Goal: Information Seeking & Learning: Understand process/instructions

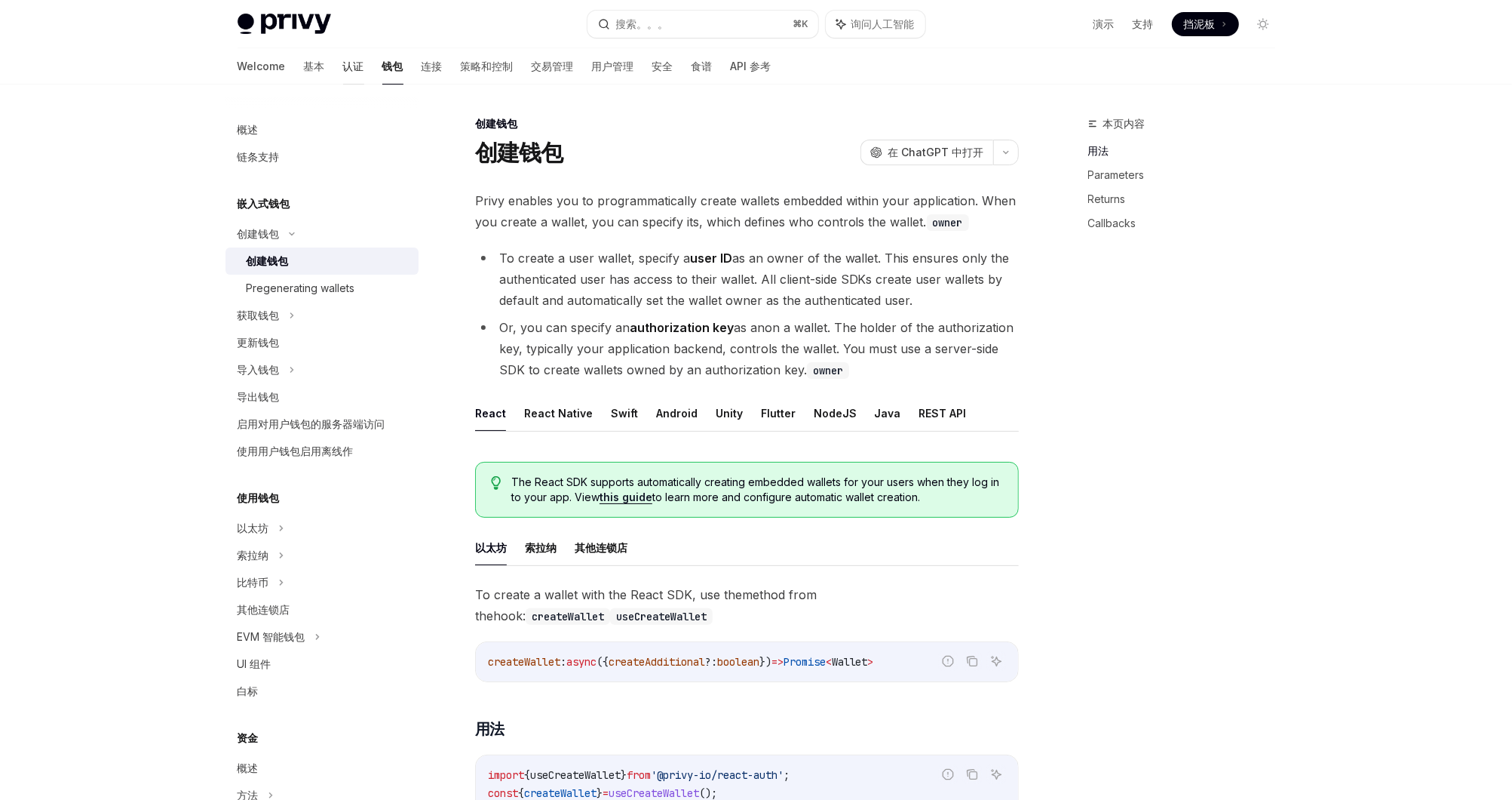
click at [343, 66] on font "认证" at bounding box center [354, 67] width 21 height 15
type textarea "*"
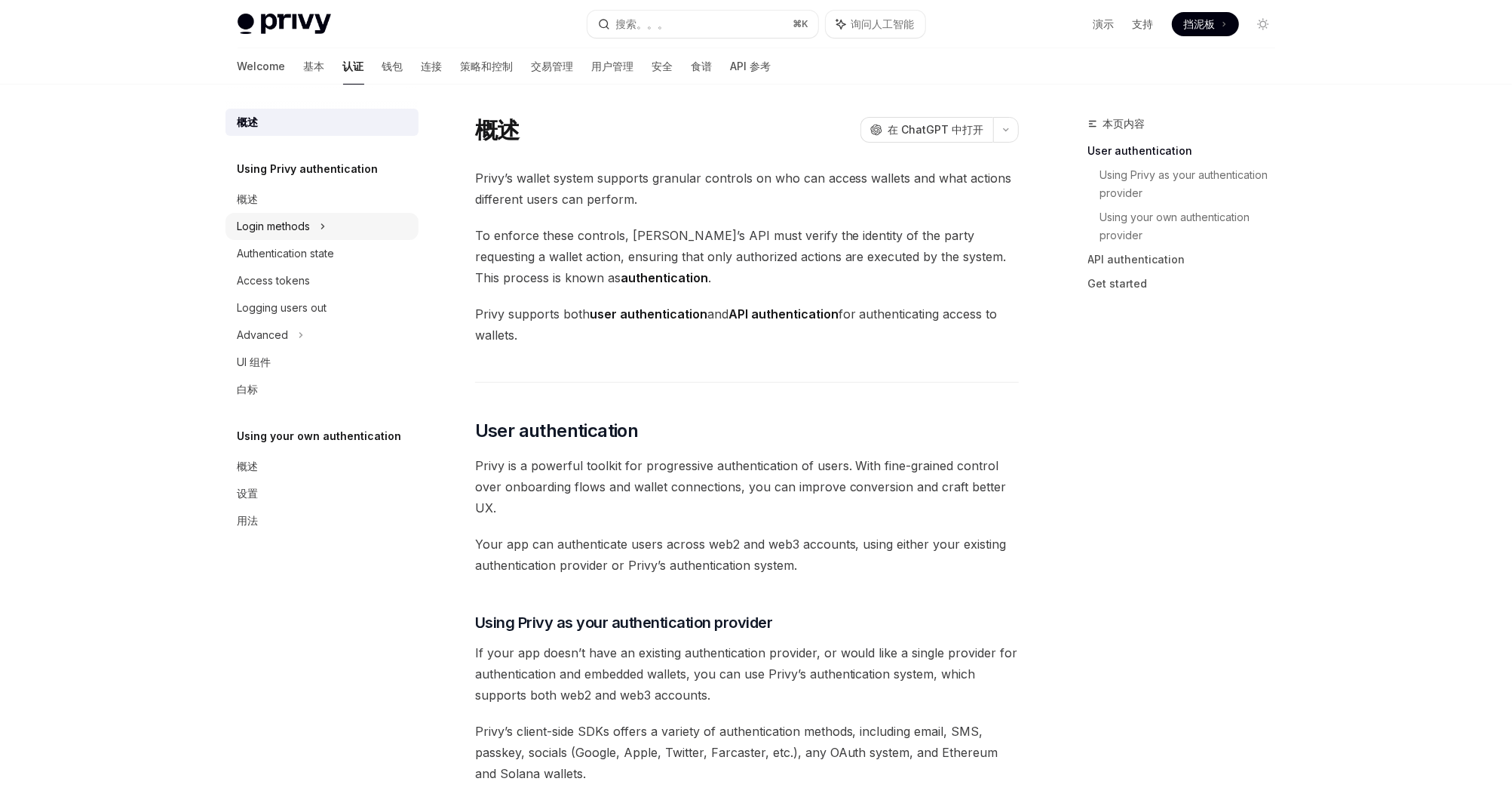
click at [329, 229] on div "Login methods" at bounding box center [322, 226] width 193 height 27
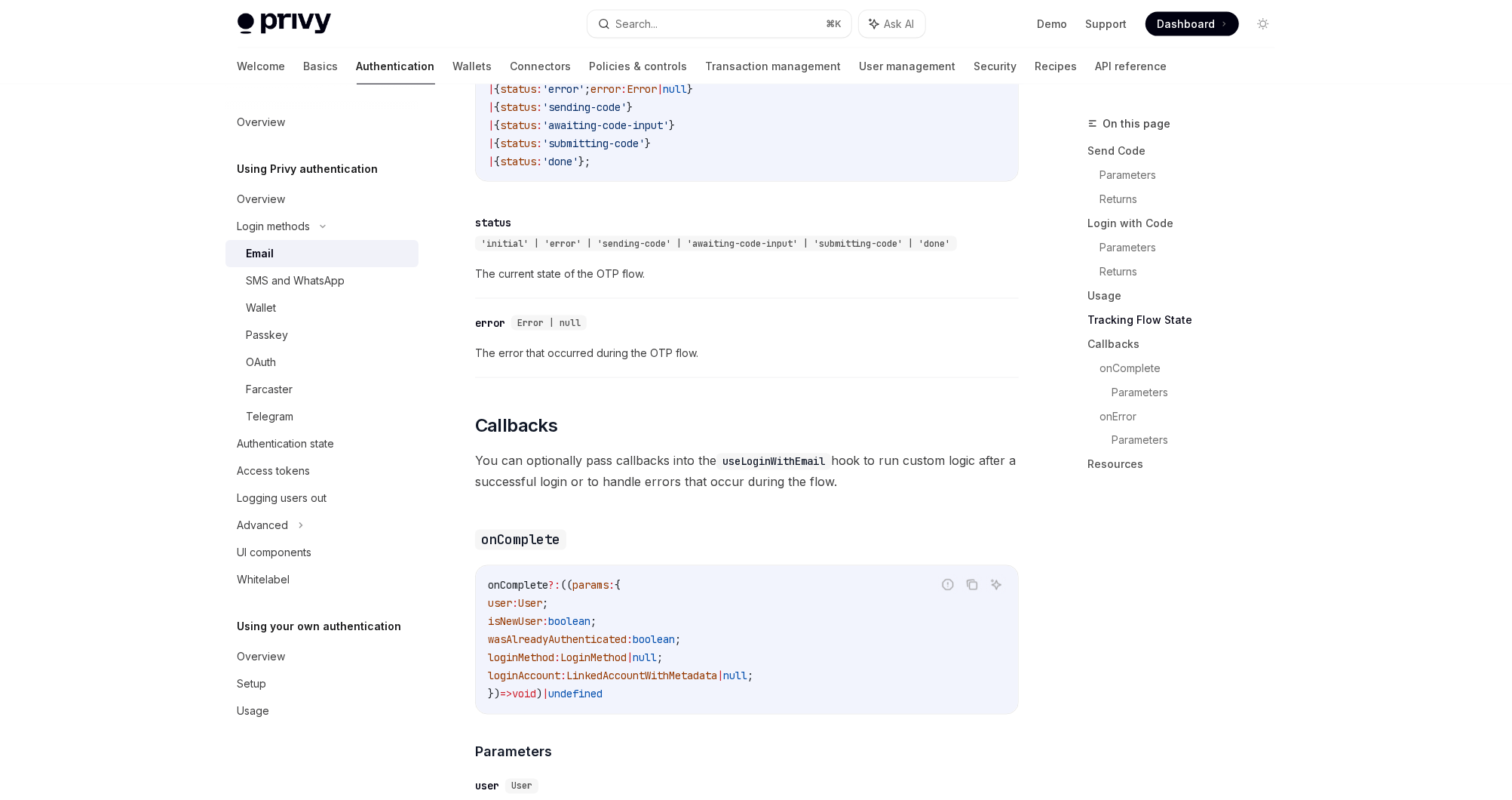
scroll to position [1858, 0]
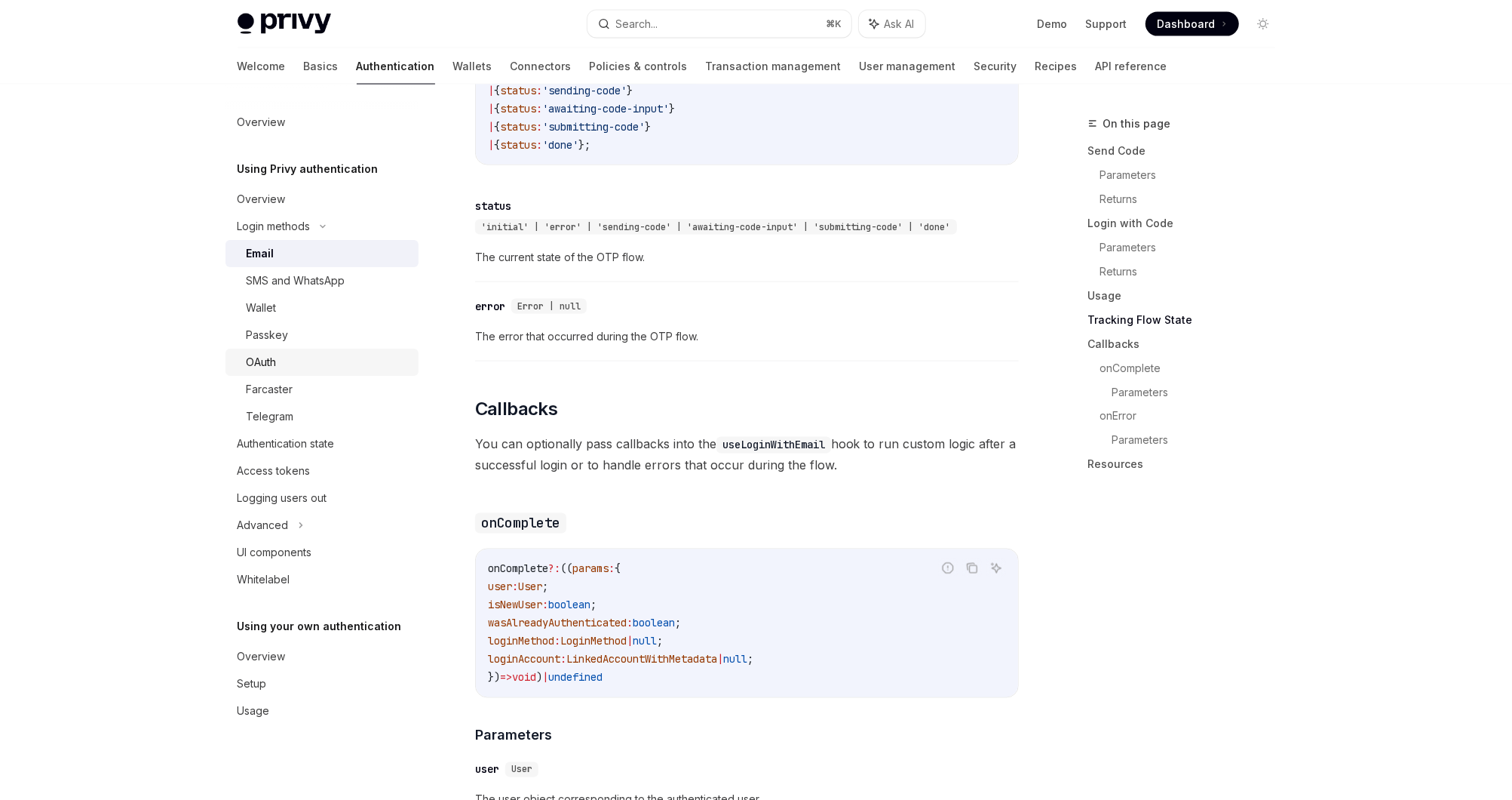
click at [336, 360] on div "OAuth" at bounding box center [328, 362] width 163 height 18
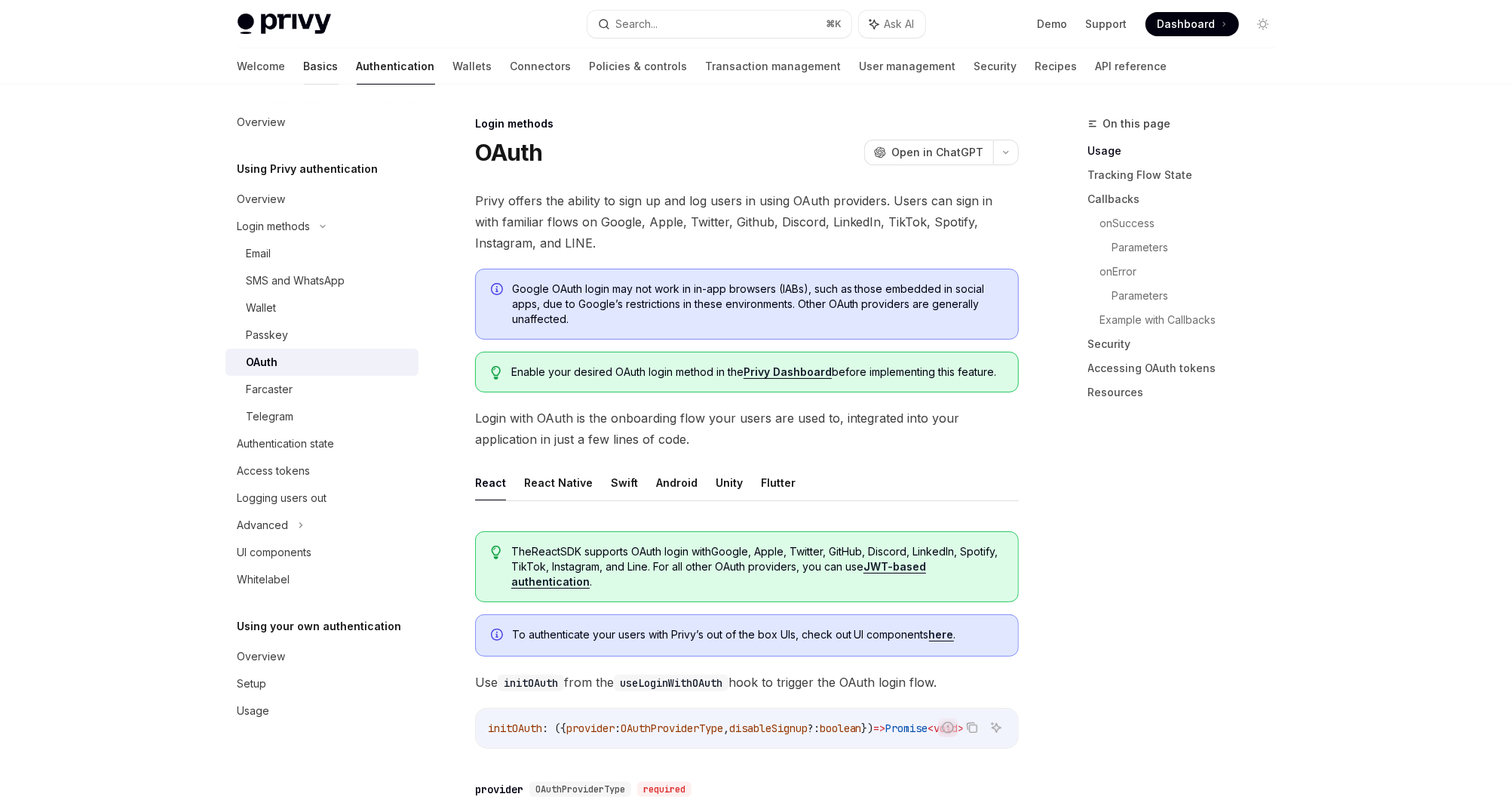
click at [304, 67] on link "Basics" at bounding box center [320, 66] width 35 height 36
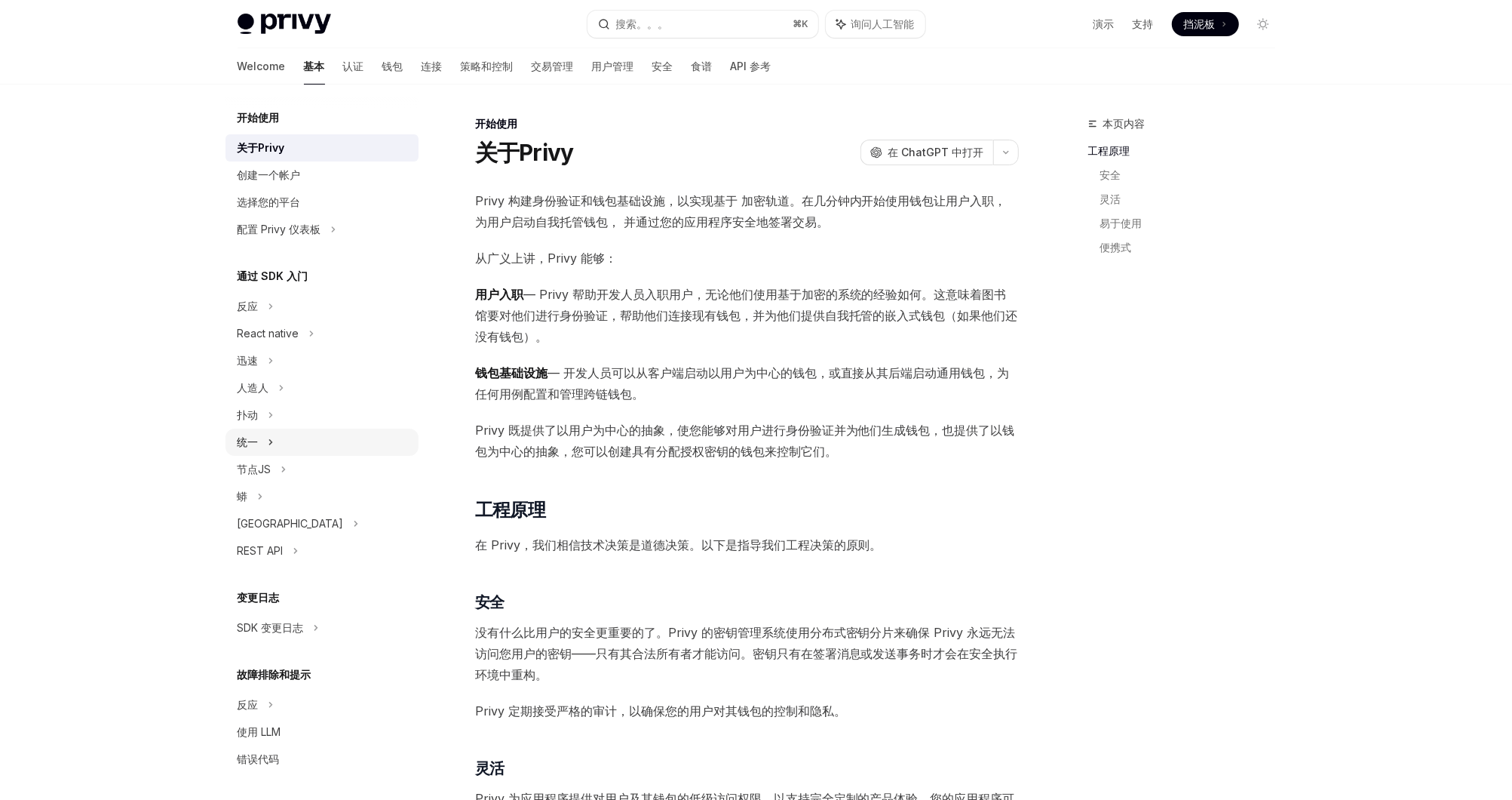
scroll to position [3, 0]
click at [271, 61] on div "Welcome 基本 认证 钱包 连接 策略和控制 交易管理 用户管理 安全 食谱 API 参考" at bounding box center [505, 66] width 534 height 36
click at [422, 57] on link "连接" at bounding box center [432, 66] width 21 height 36
type textarea "*"
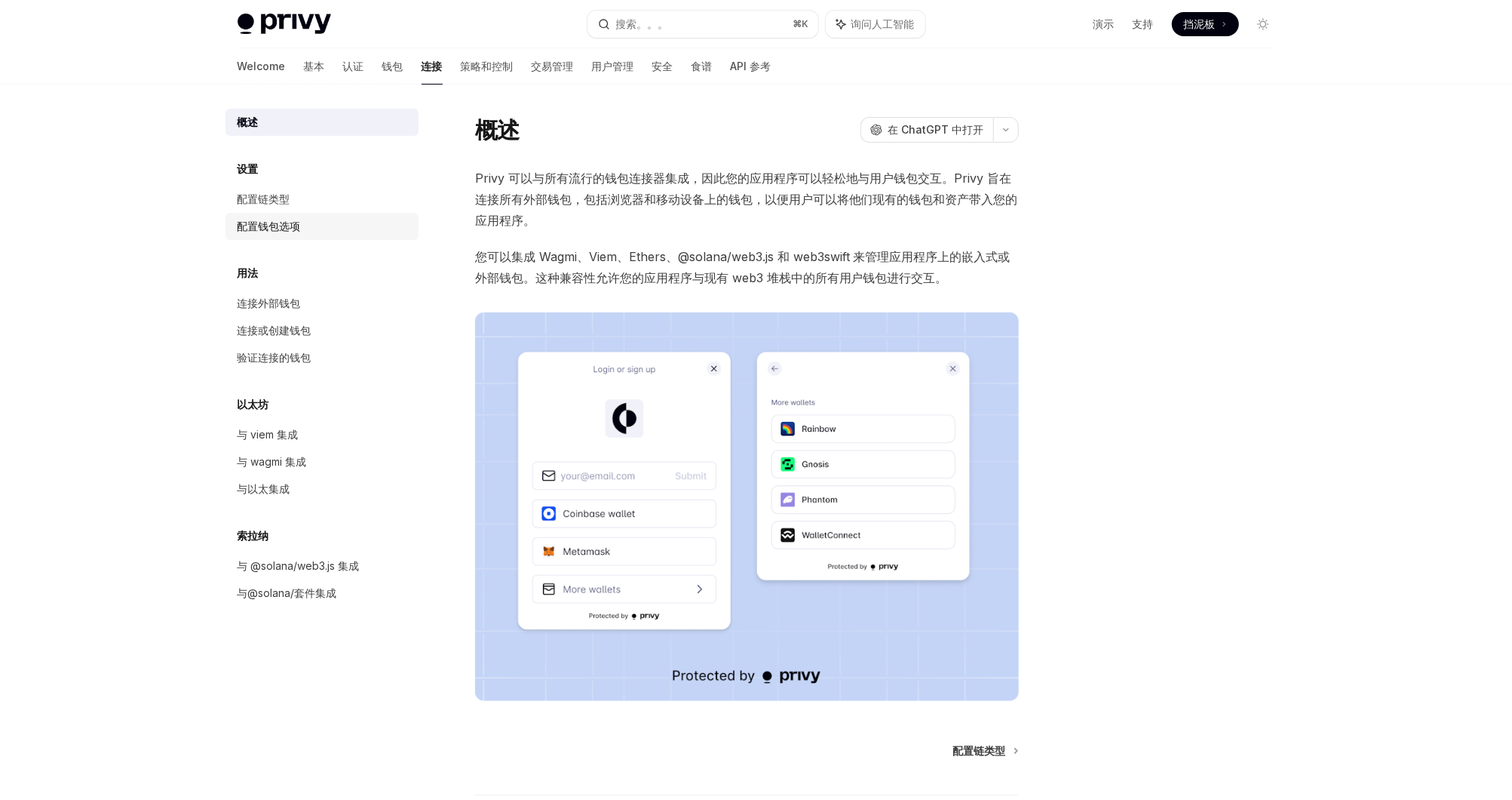
click at [318, 235] on div "配置钱包选项" at bounding box center [324, 226] width 172 height 18
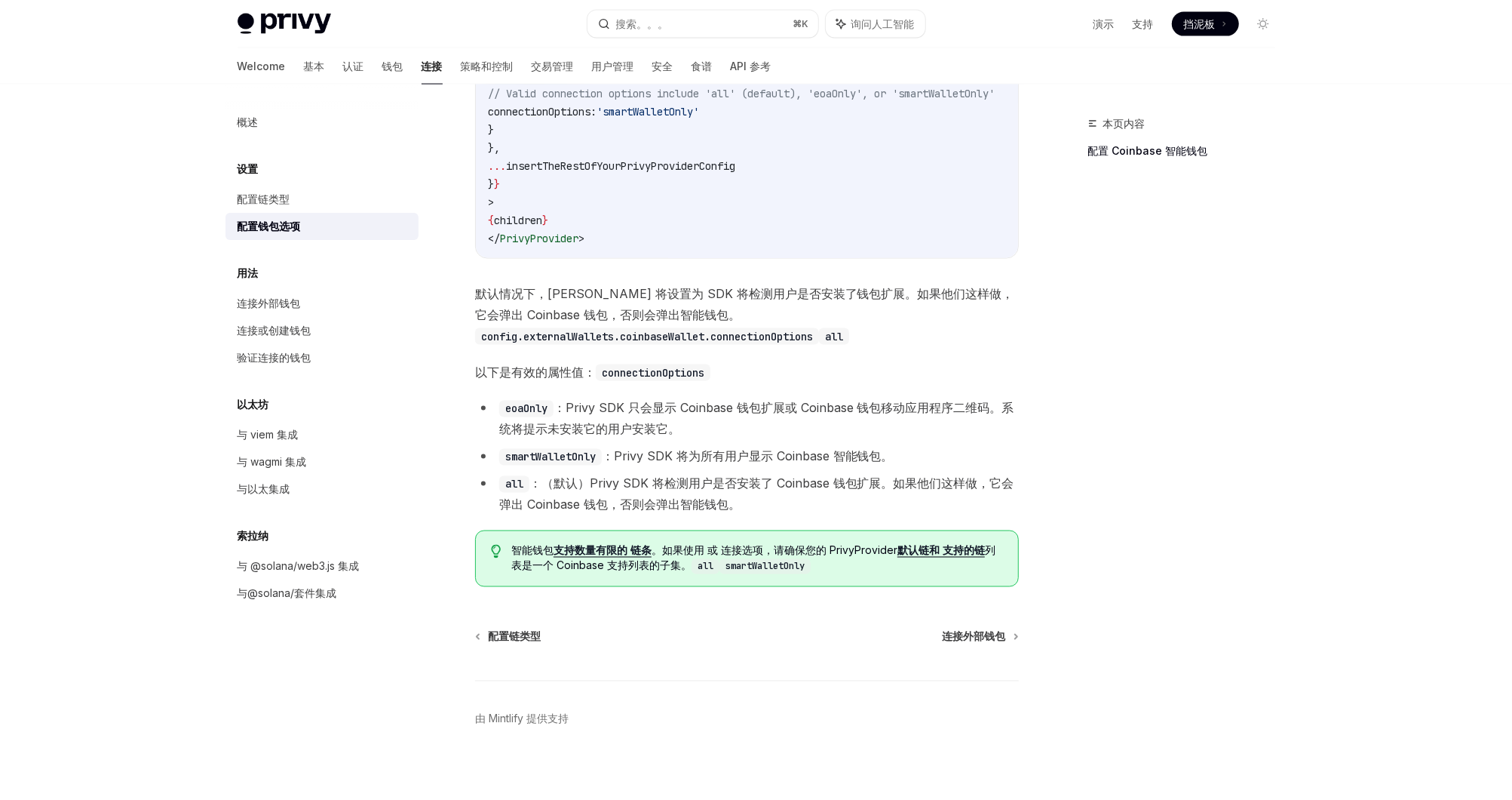
scroll to position [1906, 0]
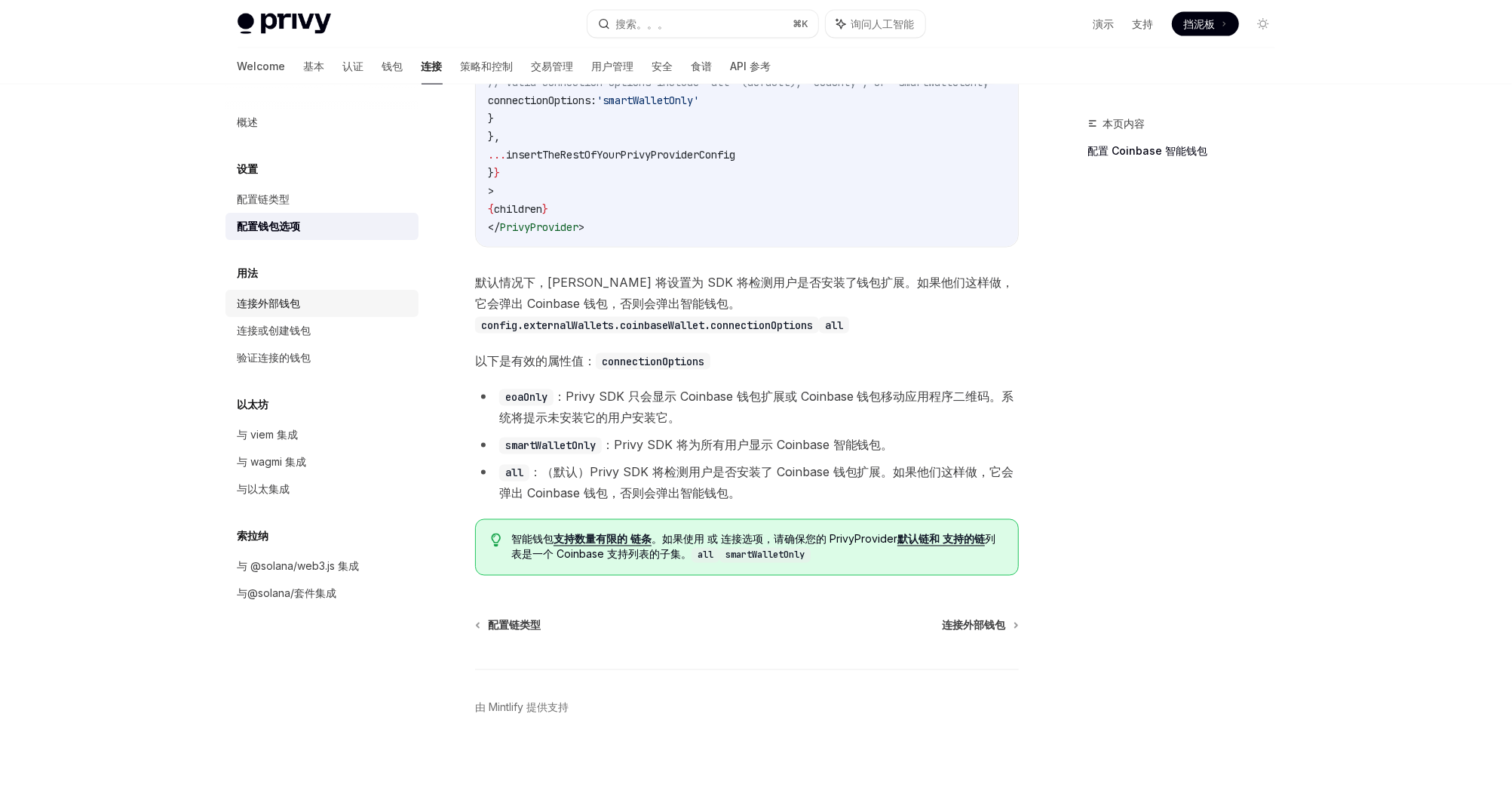
click at [311, 295] on div "连接外部钱包" at bounding box center [324, 304] width 172 height 18
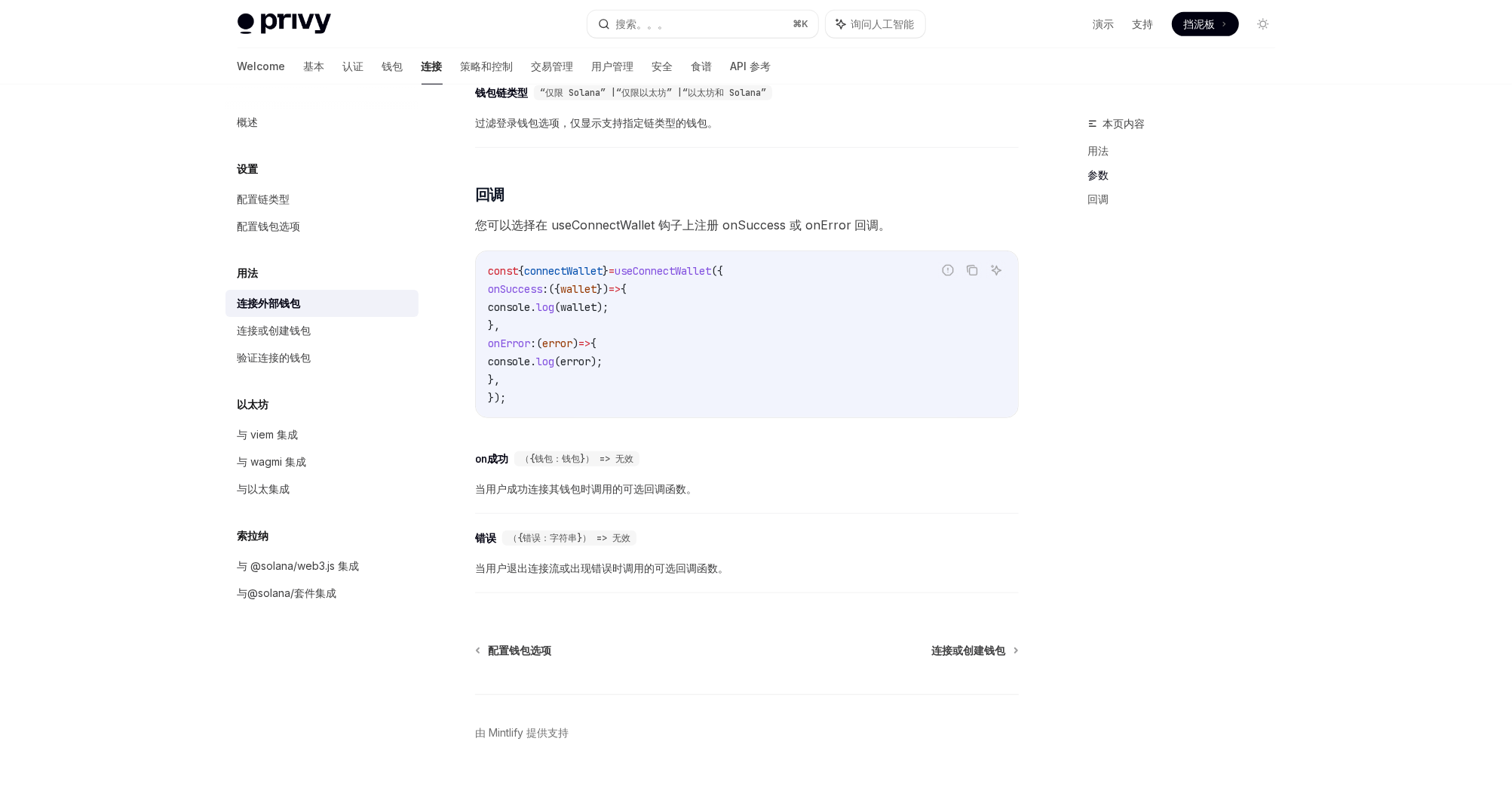
scroll to position [823, 0]
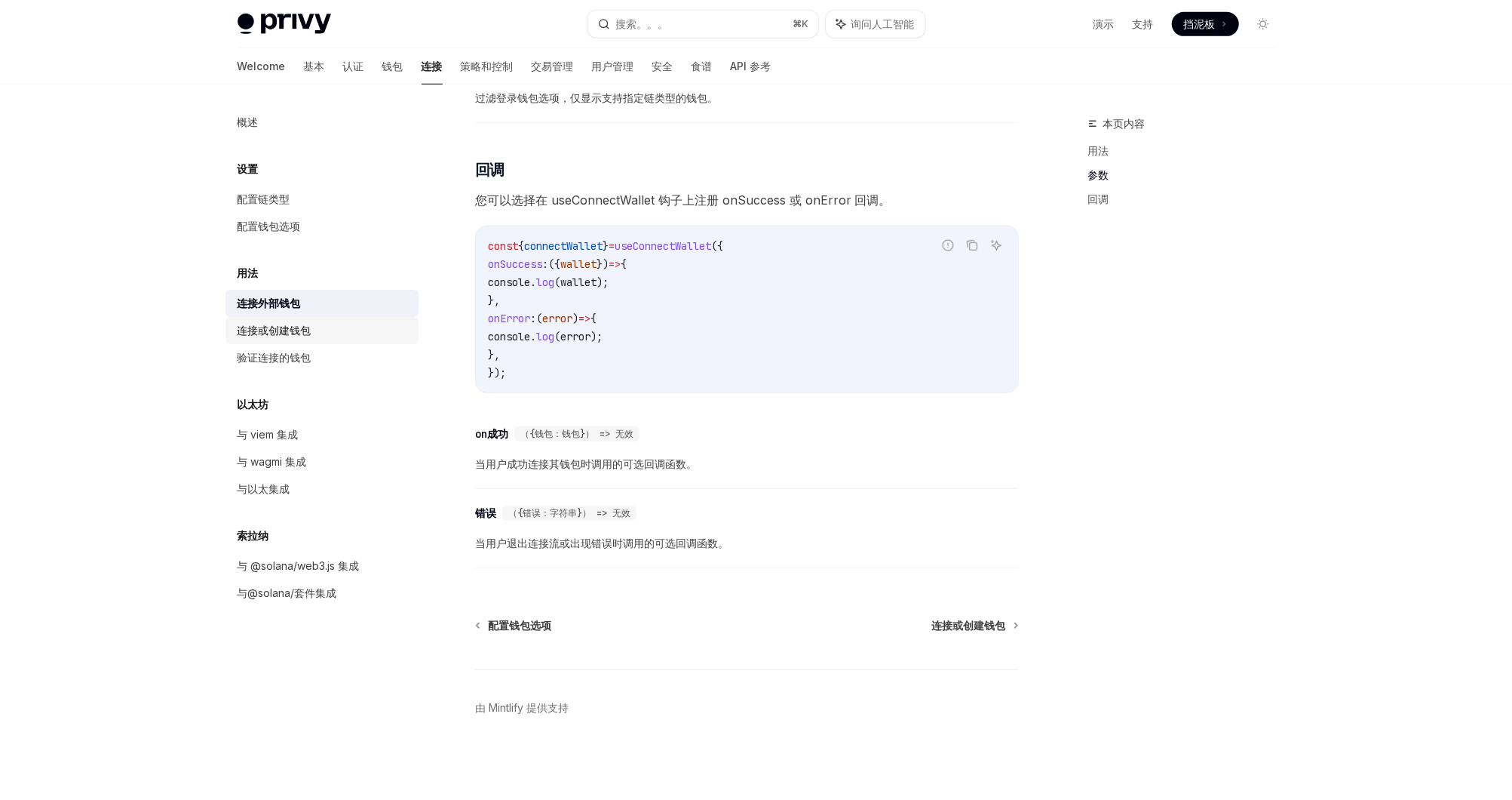
click at [311, 328] on div "连接或创建钱包" at bounding box center [324, 331] width 172 height 18
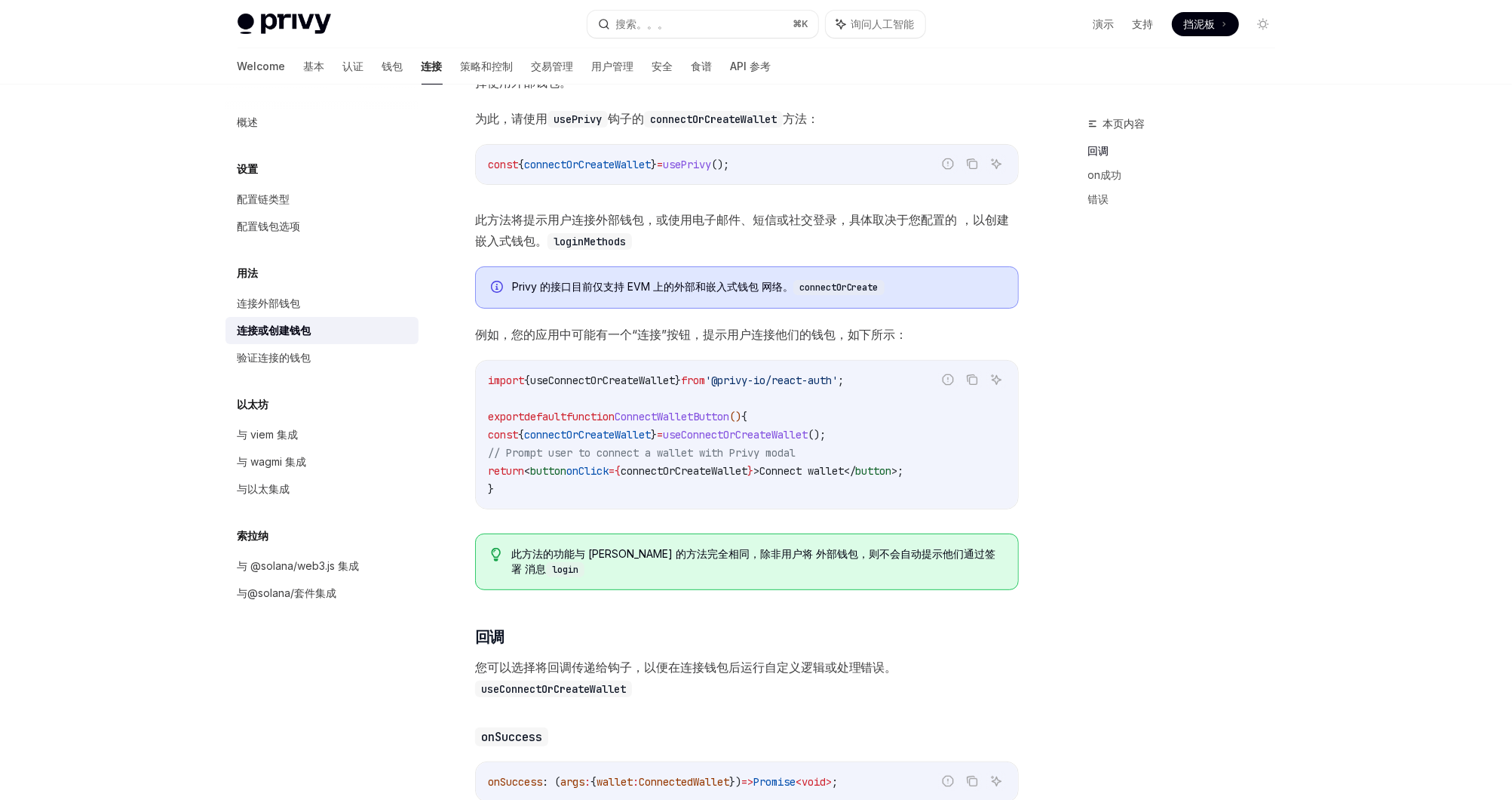
scroll to position [239, 0]
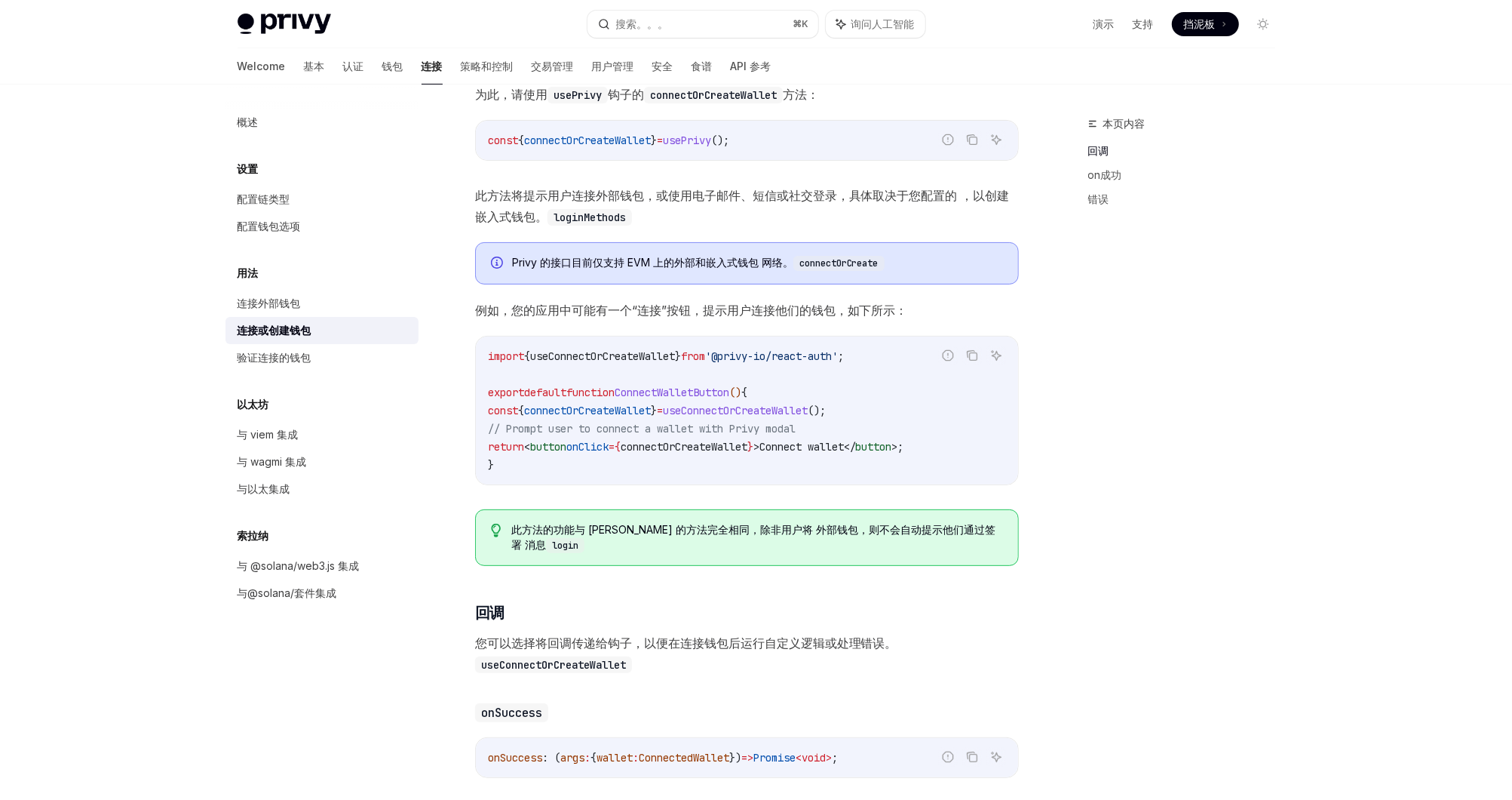
click at [610, 137] on span "connectOrCreateWallet" at bounding box center [587, 140] width 127 height 14
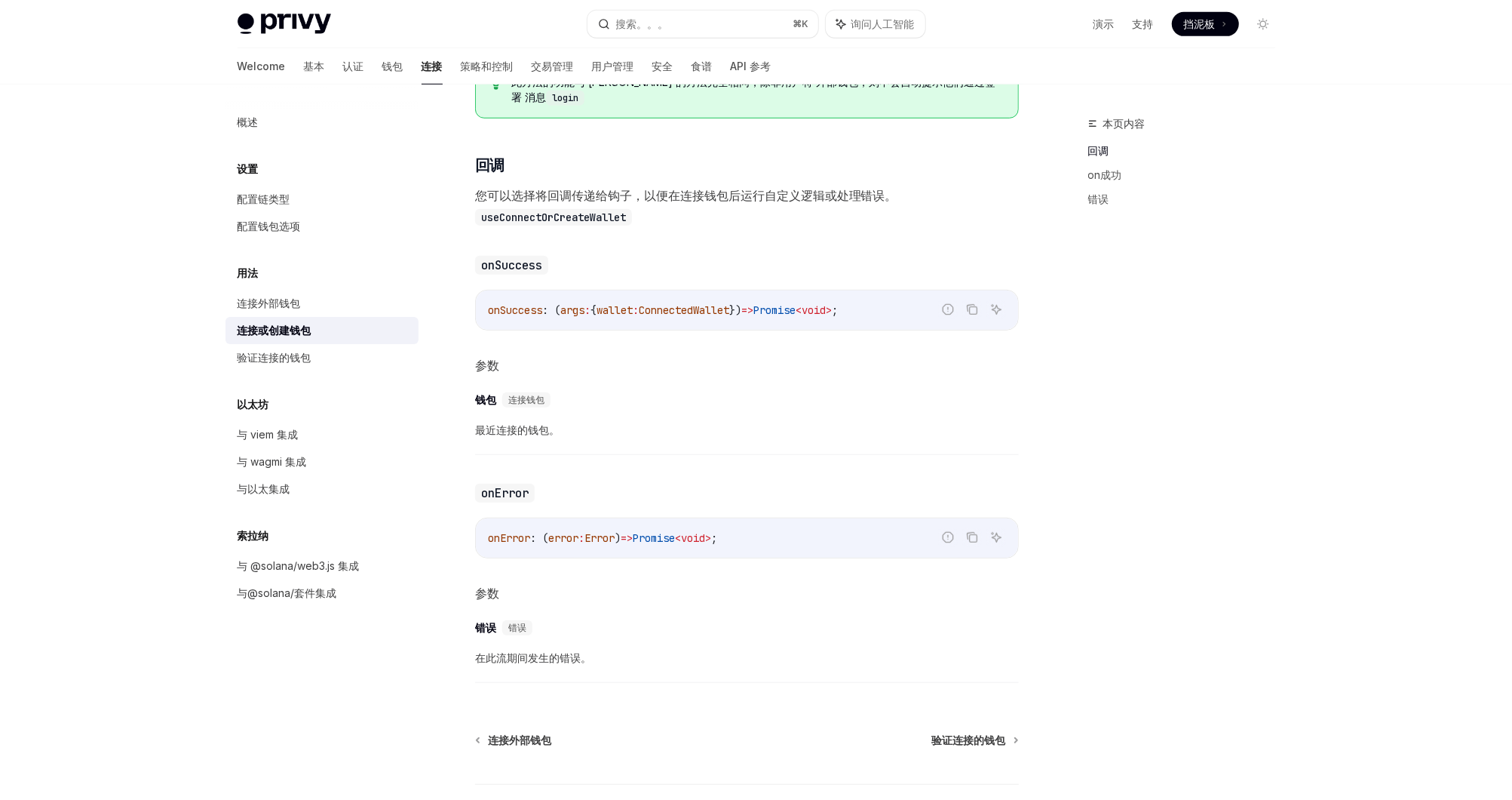
scroll to position [665, 0]
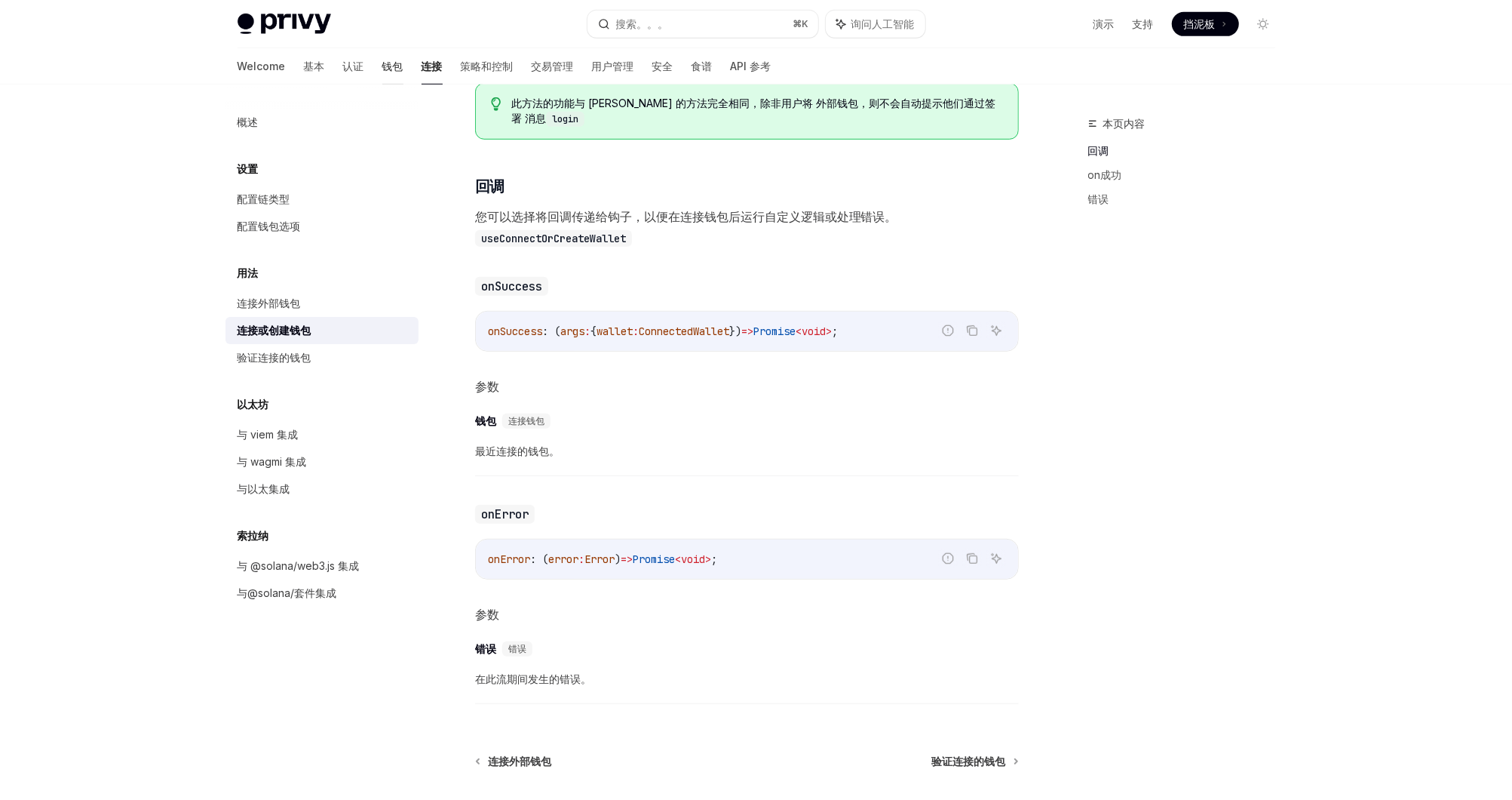
click at [383, 67] on font "钱包" at bounding box center [393, 67] width 21 height 15
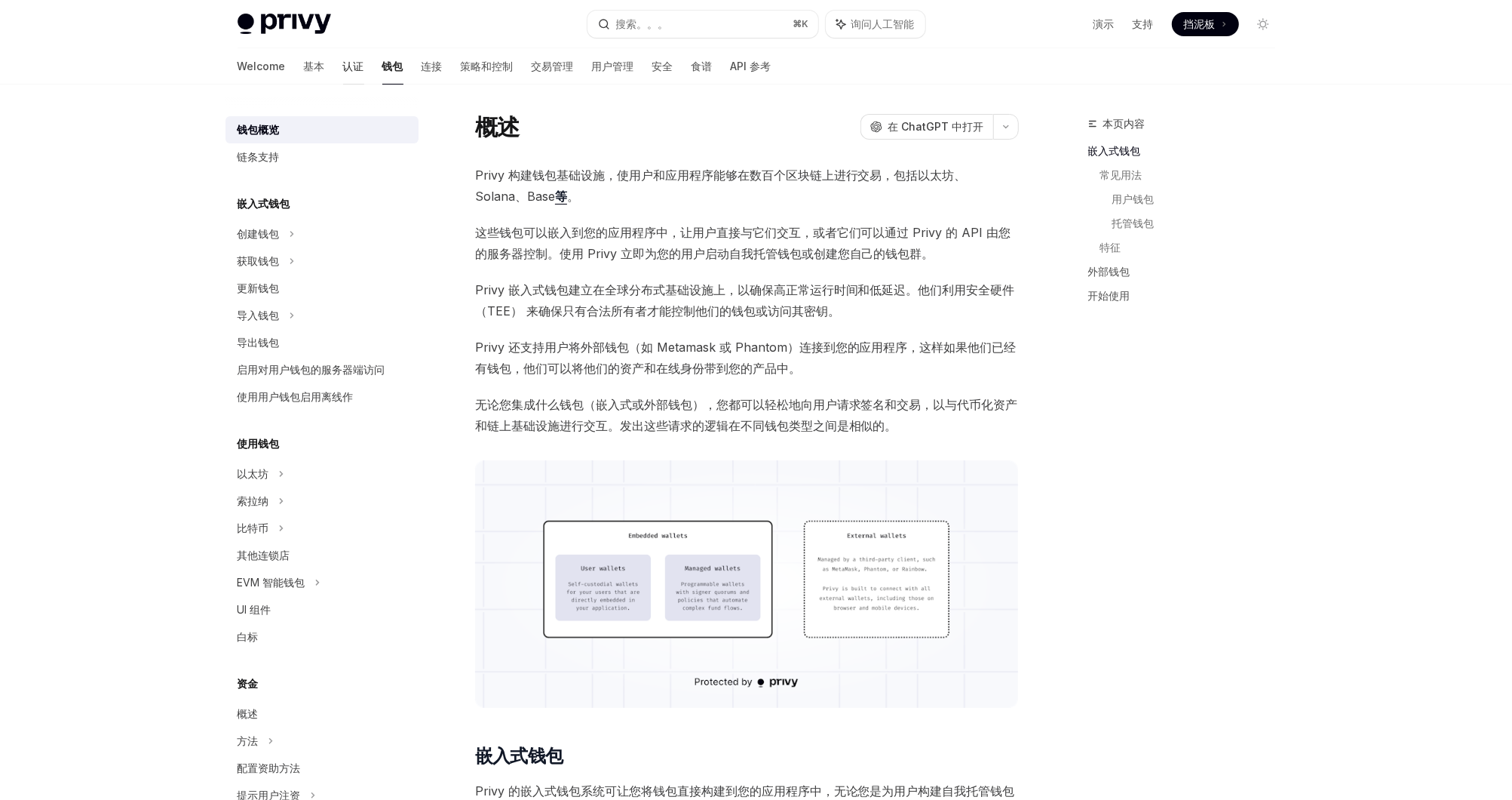
click at [343, 77] on link "认证" at bounding box center [354, 66] width 21 height 36
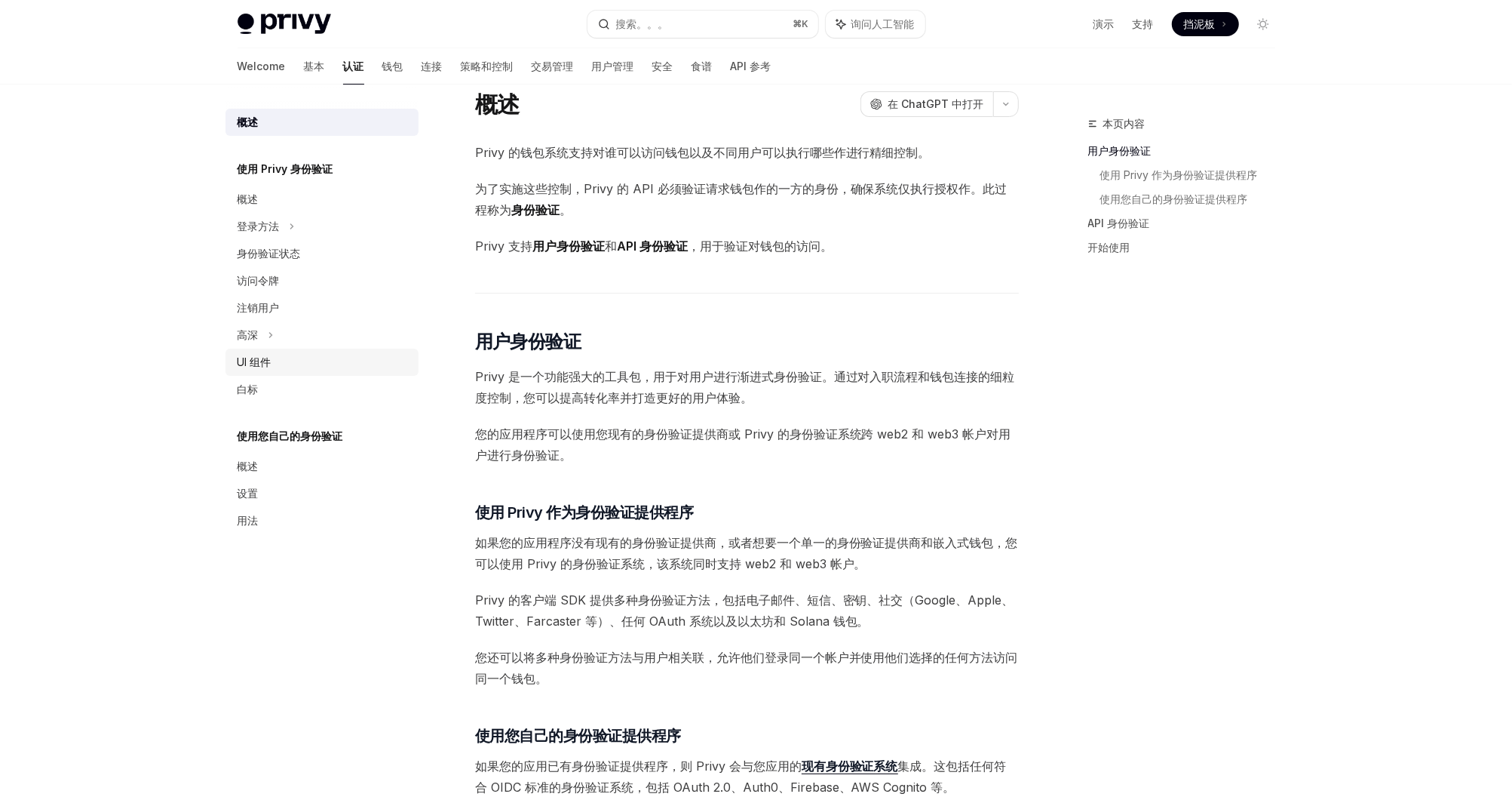
click at [269, 365] on div "UI 组件" at bounding box center [255, 362] width 34 height 18
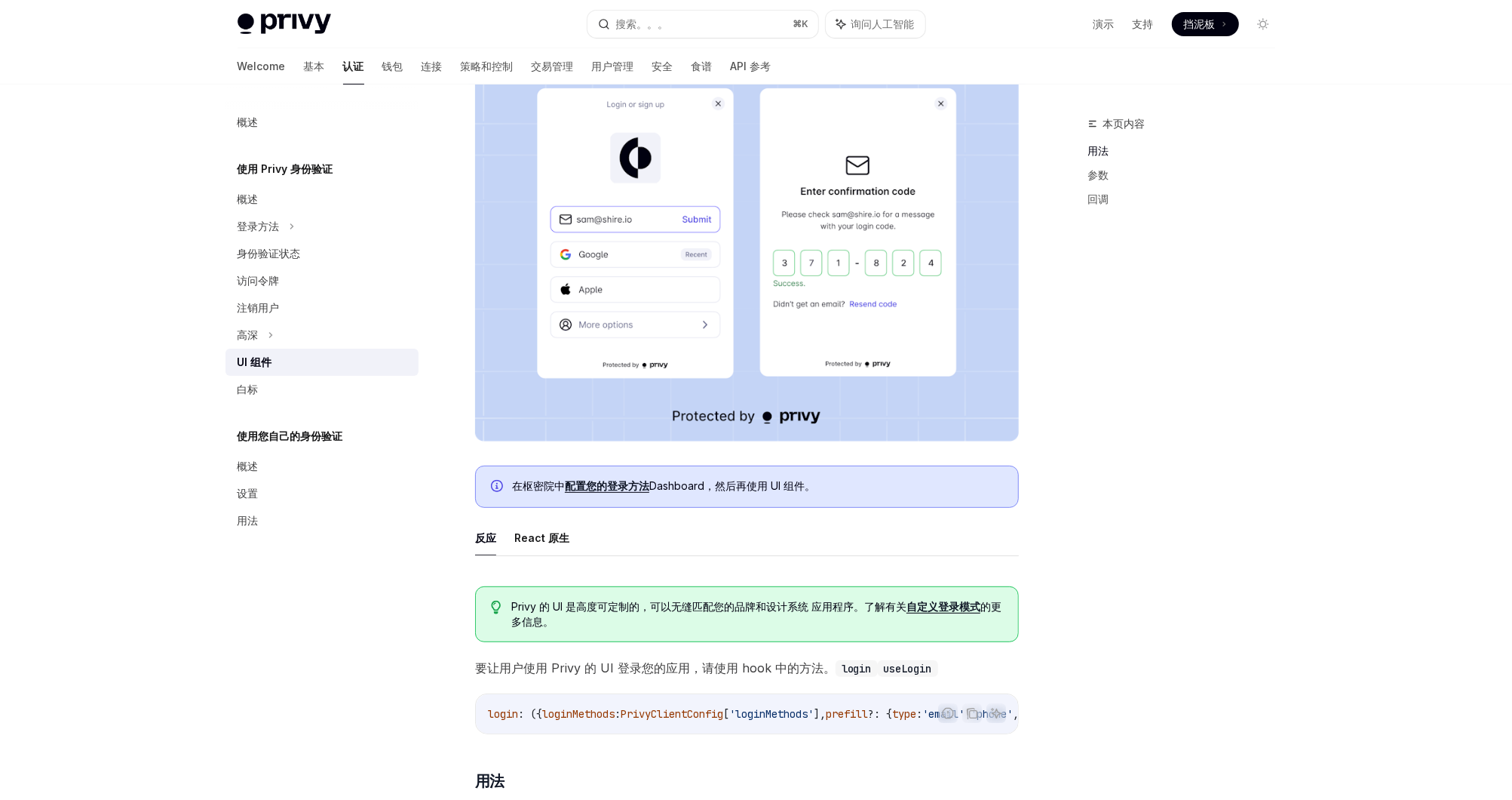
scroll to position [312, 0]
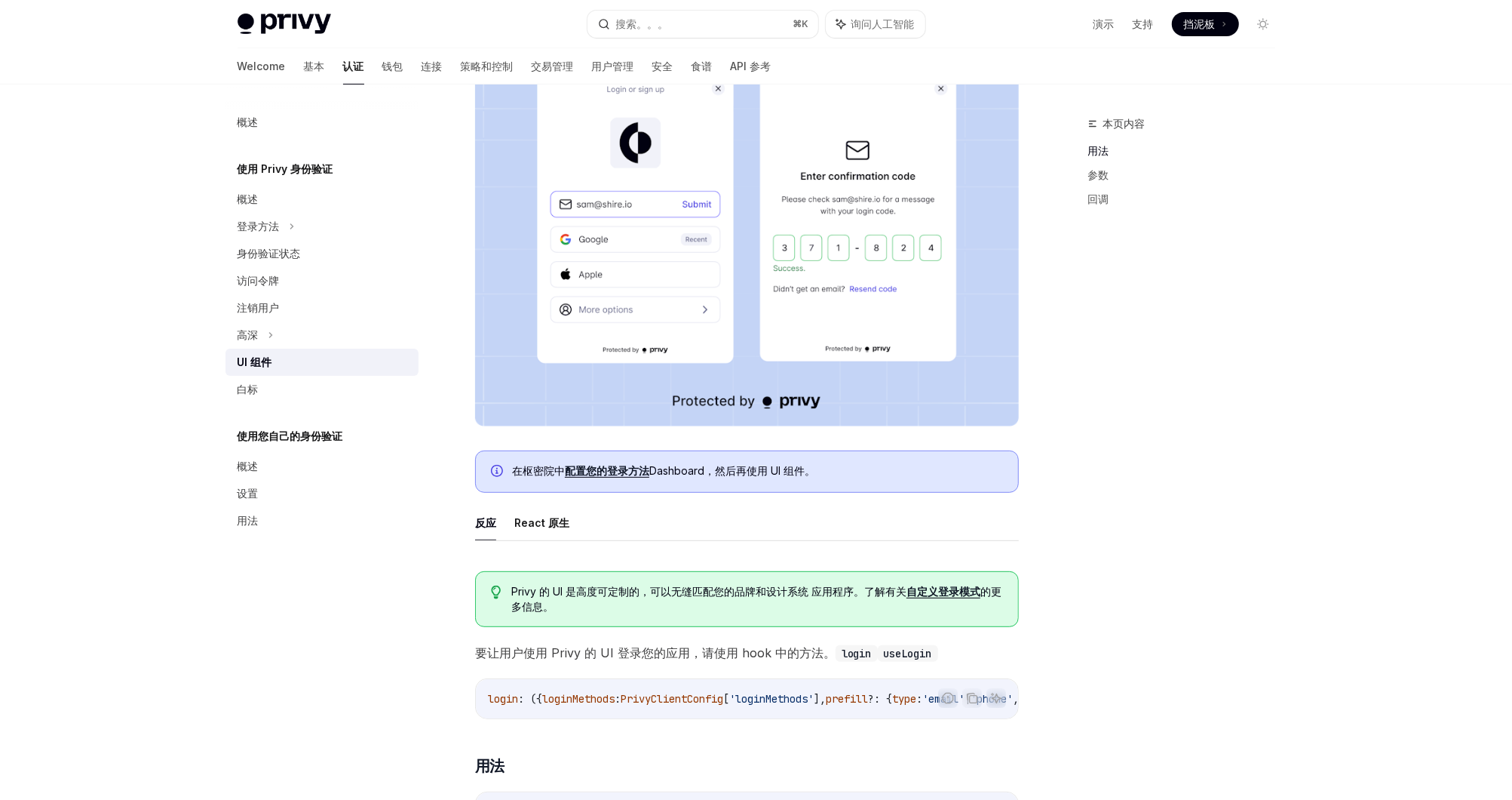
click at [957, 588] on link "自定义登录模式" at bounding box center [943, 591] width 74 height 14
type textarea "*"
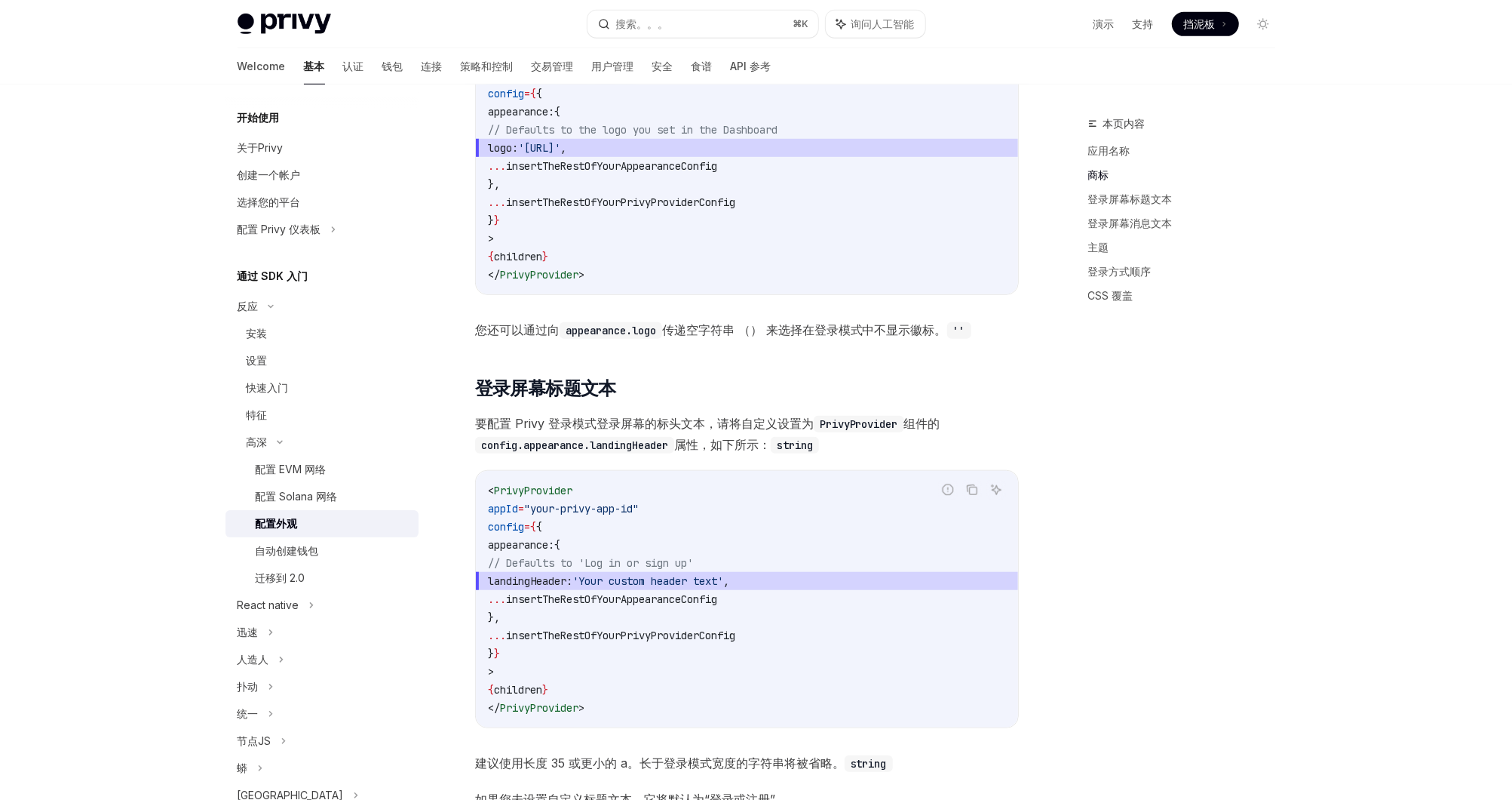
scroll to position [795, 0]
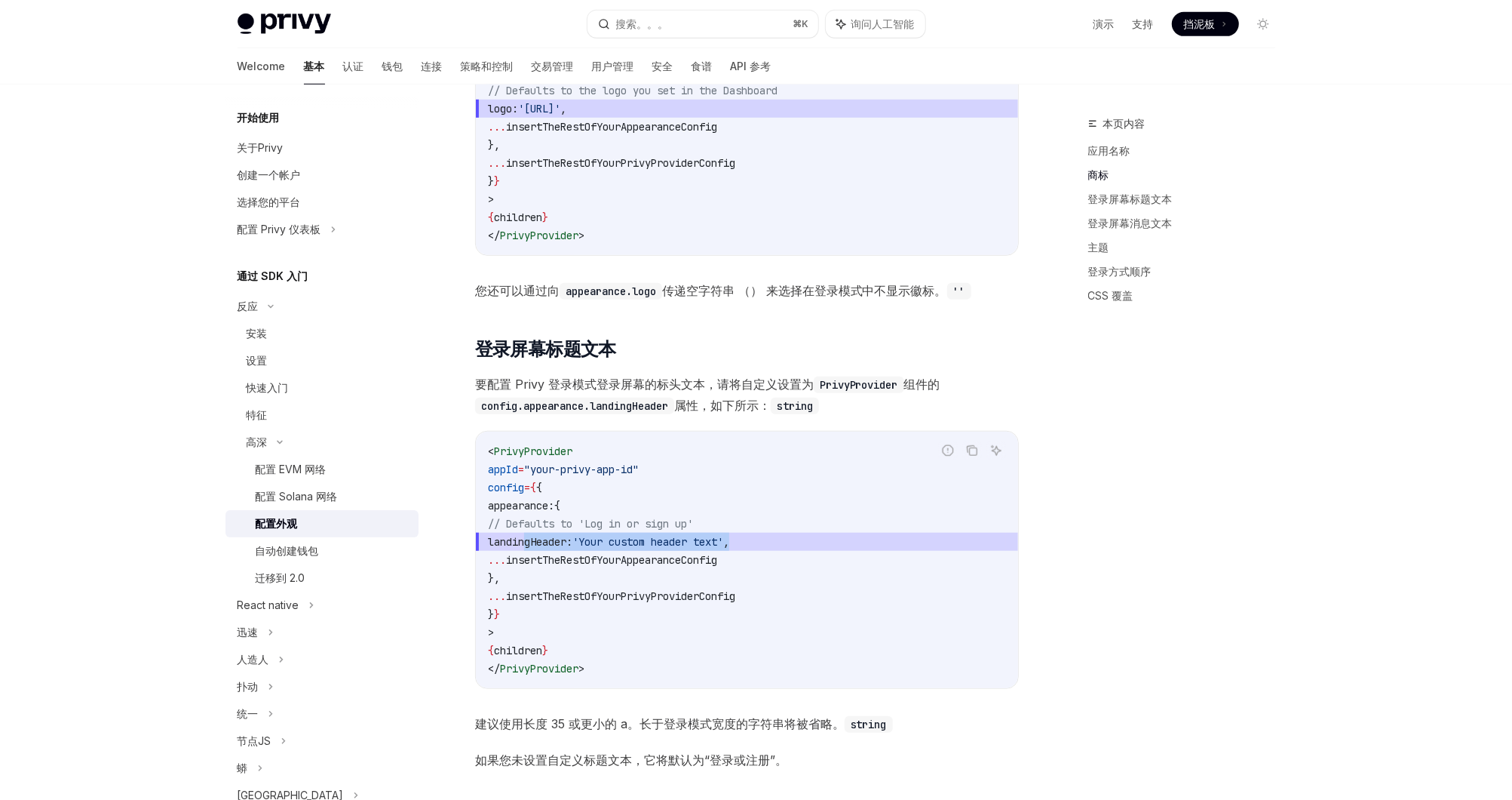
copy span "landingHeader: 'Your custom header text' ,"
drag, startPoint x: 524, startPoint y: 538, endPoint x: 784, endPoint y: 541, distance: 260.0
click at [784, 541] on span "landingHeader: 'Your custom header text' ," at bounding box center [747, 542] width 518 height 18
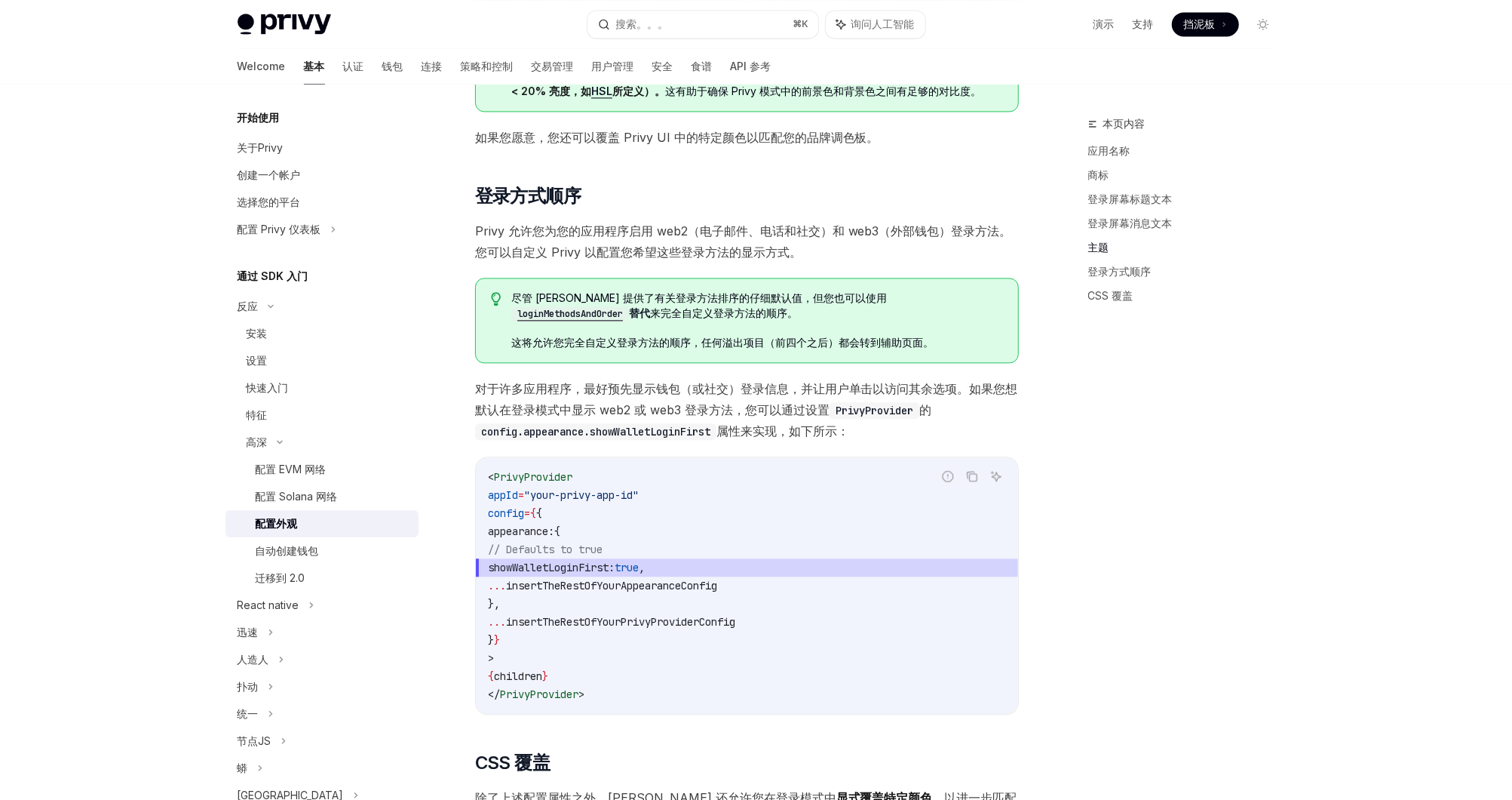
scroll to position [2550, 0]
drag, startPoint x: 705, startPoint y: 565, endPoint x: 525, endPoint y: 557, distance: 180.2
click at [525, 557] on span "showWalletLoginFirst: true ," at bounding box center [747, 565] width 518 height 18
copy span "showWalletLoginFirst: true ,"
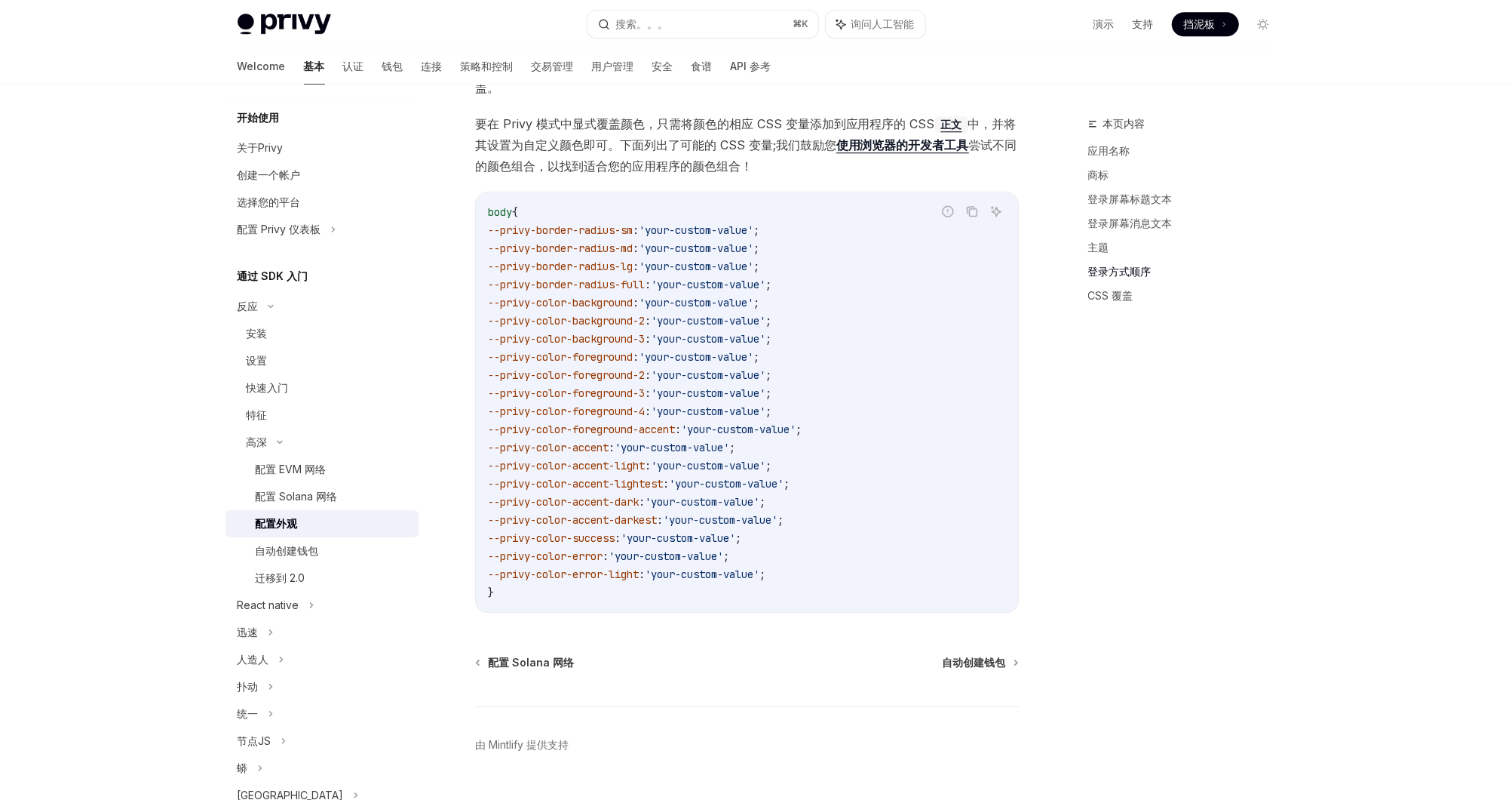
scroll to position [3330, 0]
